Goal: Task Accomplishment & Management: Use online tool/utility

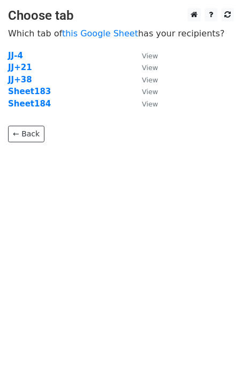
click at [34, 105] on strong "Sheet184" at bounding box center [29, 104] width 43 height 10
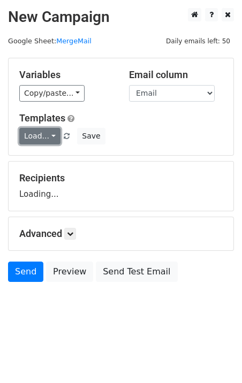
click at [46, 134] on link "Load..." at bounding box center [39, 136] width 41 height 17
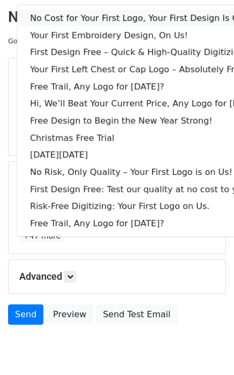
click at [52, 18] on link "No Cost for Your First Logo, Your First Design Is On Us!" at bounding box center [146, 18] width 259 height 17
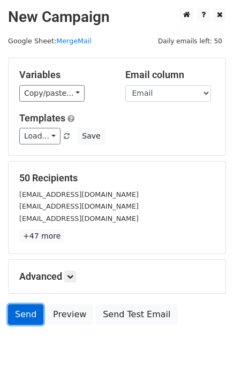
click at [21, 318] on link "Send" at bounding box center [25, 315] width 35 height 20
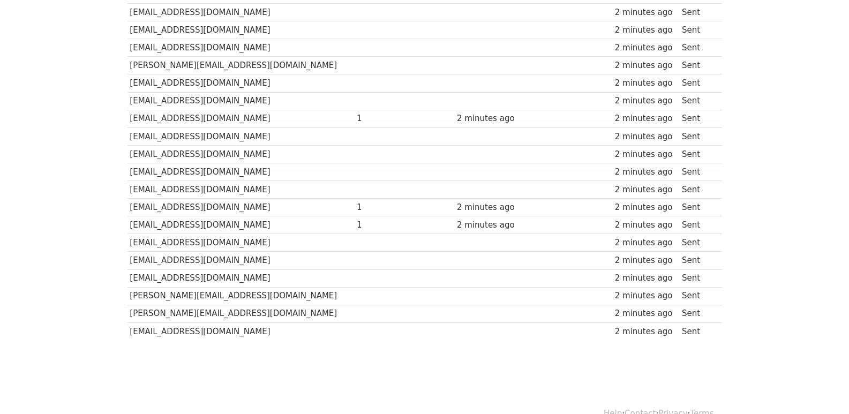
scroll to position [745, 0]
